Goal: Use online tool/utility: Utilize a website feature to perform a specific function

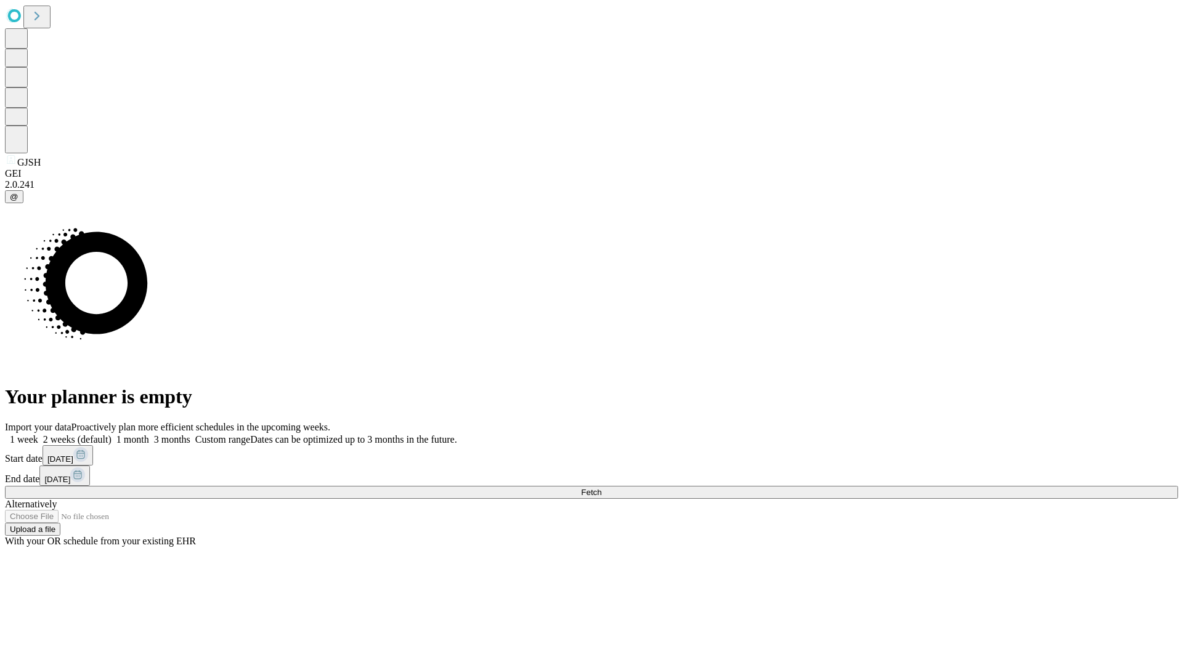
click at [601, 488] on span "Fetch" at bounding box center [591, 492] width 20 height 9
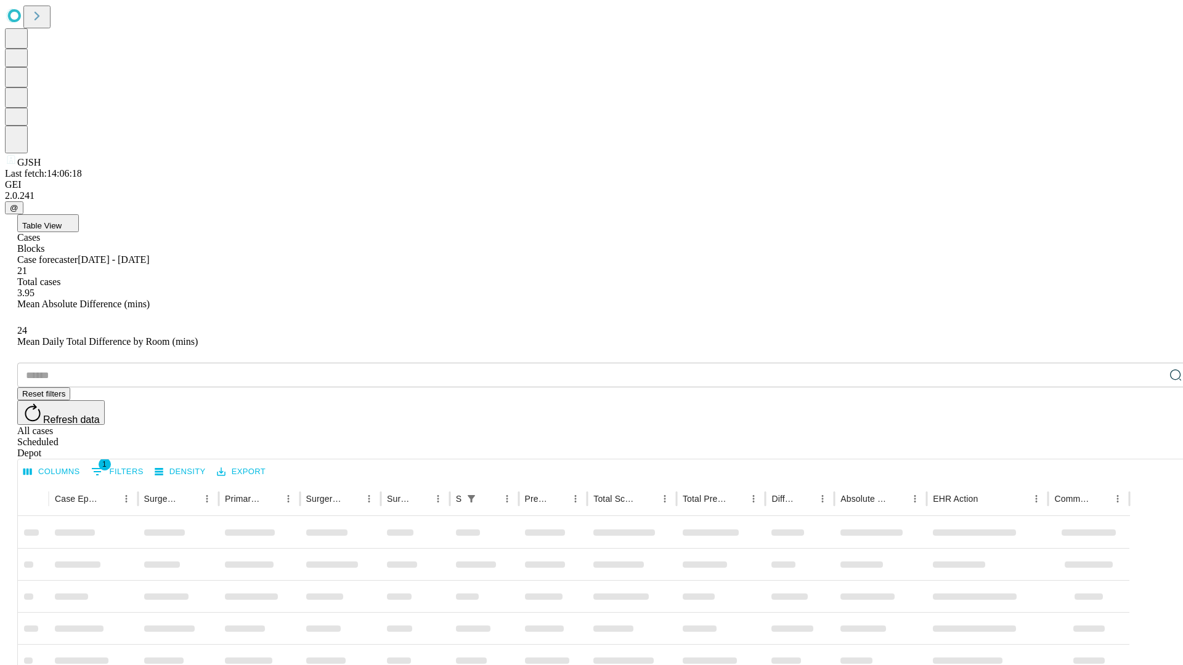
click at [62, 221] on span "Table View" at bounding box center [41, 225] width 39 height 9
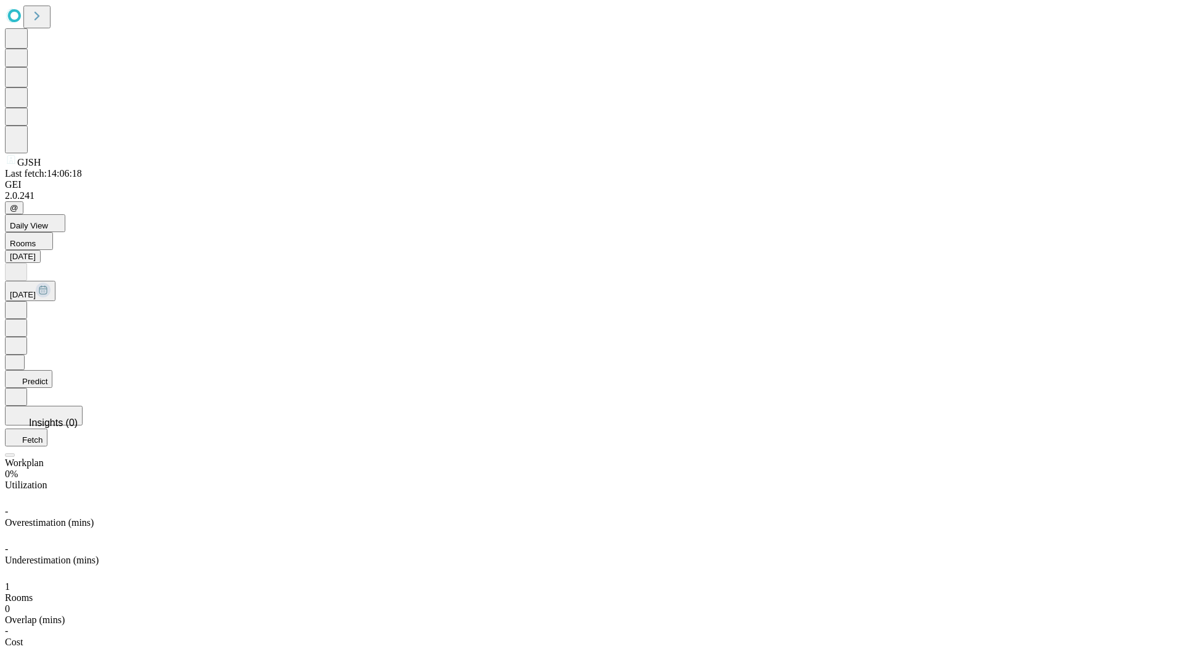
click at [52, 370] on button "Predict" at bounding box center [28, 379] width 47 height 18
